Goal: Submit feedback/report problem

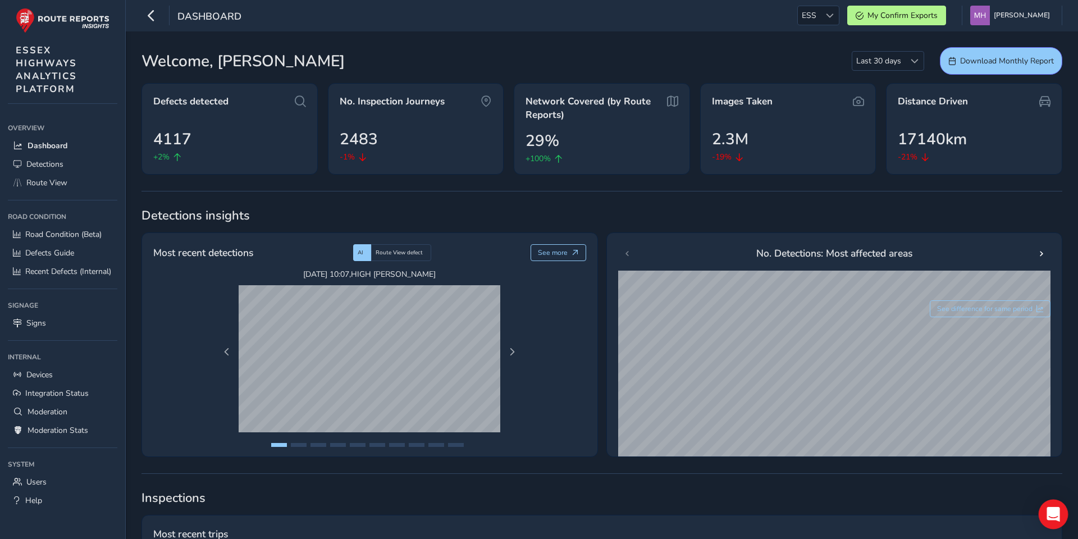
click at [1055, 519] on icon "Open Intercom Messenger" at bounding box center [1053, 514] width 15 height 15
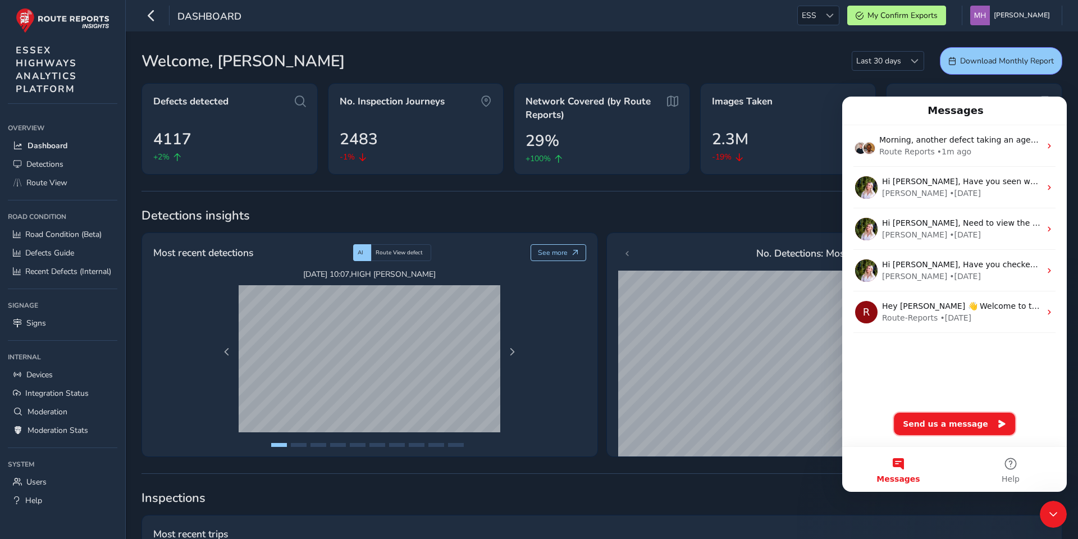
click at [938, 425] on button "Send us a message" at bounding box center [954, 424] width 121 height 22
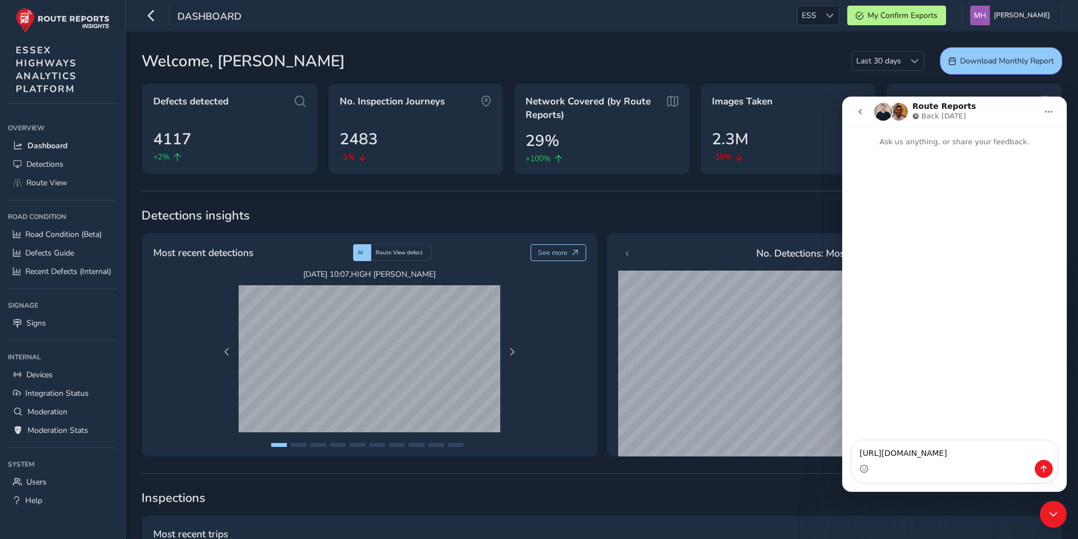
type textarea "[URL][DOMAIN_NAME]"
click at [1041, 468] on icon "Send a message…" at bounding box center [1043, 468] width 9 height 9
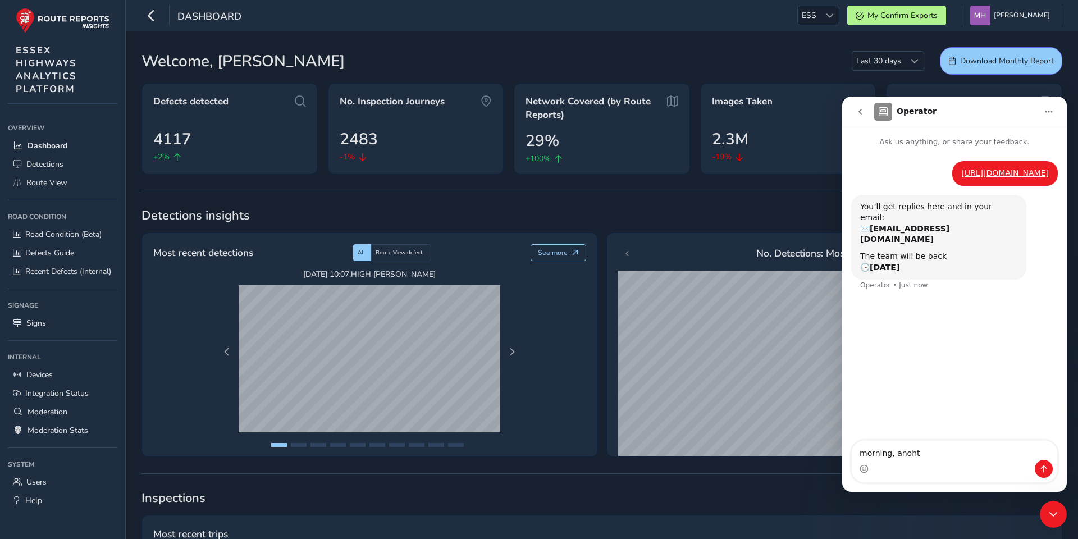
click at [927, 460] on div "Intercom messenger" at bounding box center [955, 469] width 206 height 18
click at [919, 451] on textarea "morning, anoht" at bounding box center [955, 450] width 206 height 19
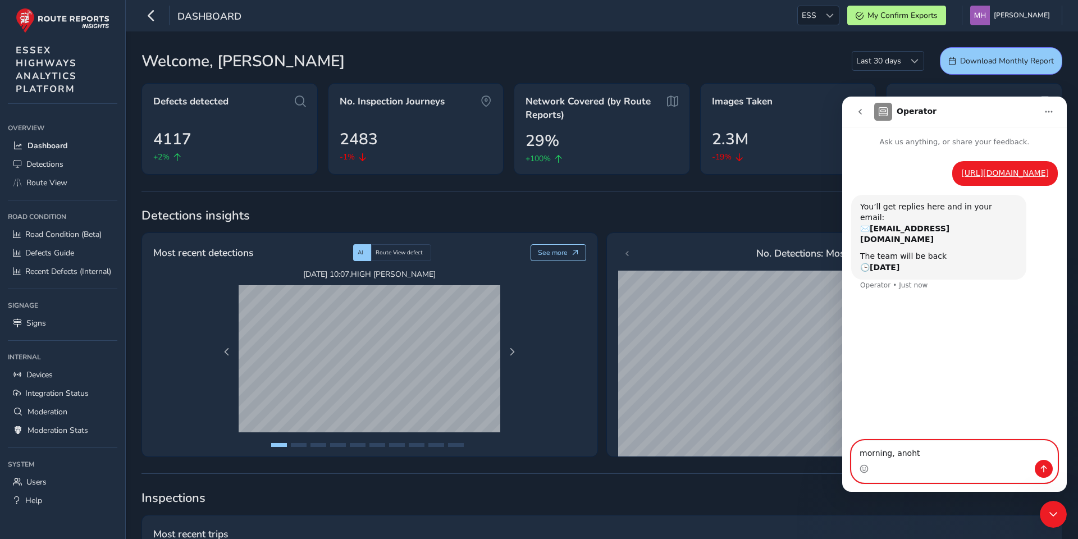
click at [919, 451] on textarea "morning, anoht" at bounding box center [955, 450] width 206 height 19
paste textarea "Morning, another defect taking an age to upload"
type textarea "Morning, another defect taking an age to upload"
click at [1040, 467] on icon "Send a message…" at bounding box center [1043, 468] width 9 height 9
